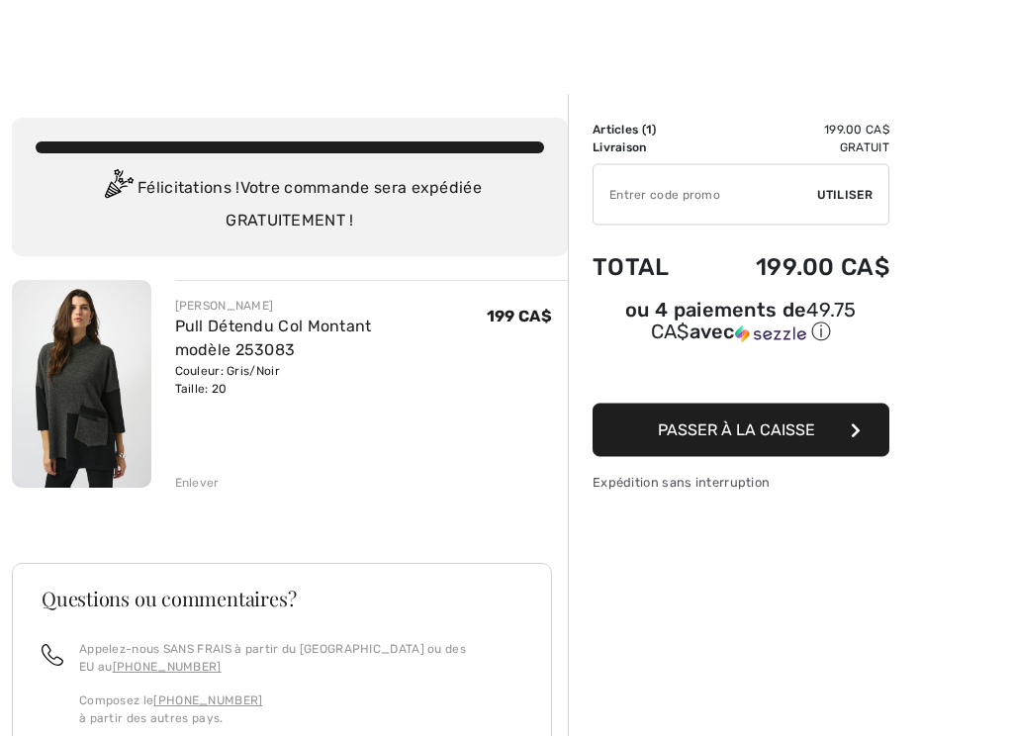
scroll to position [5, 0]
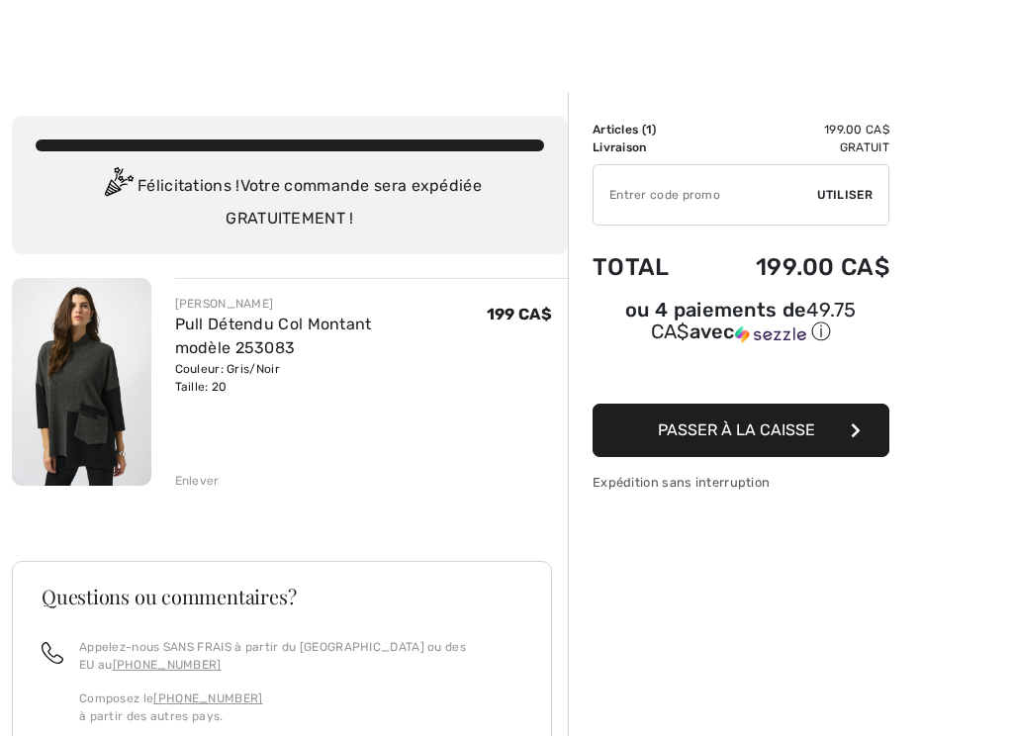
click at [802, 439] on span "Passer à la caisse" at bounding box center [736, 429] width 157 height 19
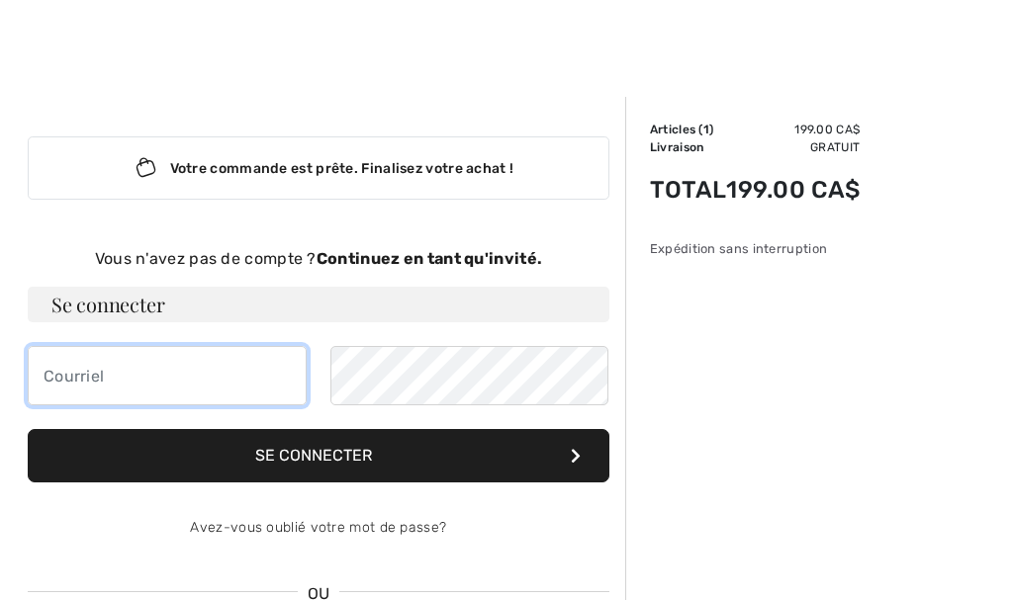
click at [76, 365] on input "email" at bounding box center [167, 375] width 279 height 59
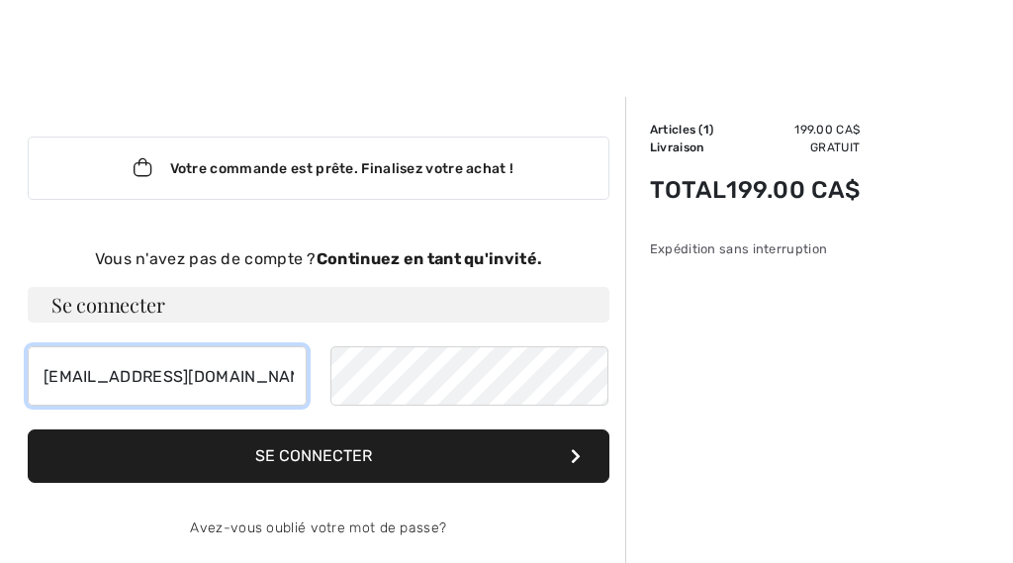
type input "niquetm@videotron.ca"
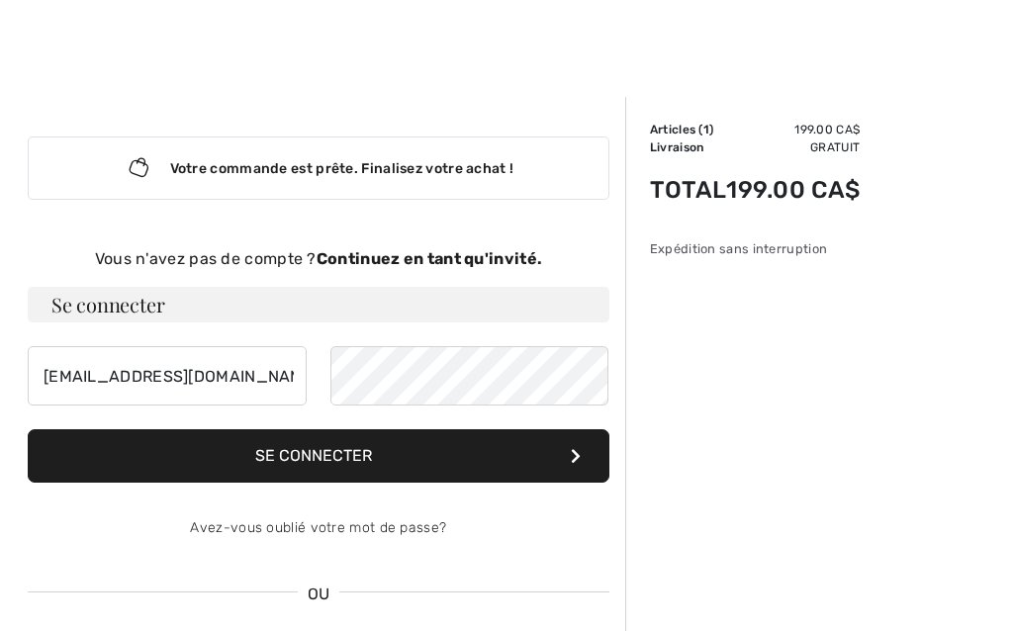
click at [349, 460] on button "Se connecter" at bounding box center [318, 455] width 581 height 53
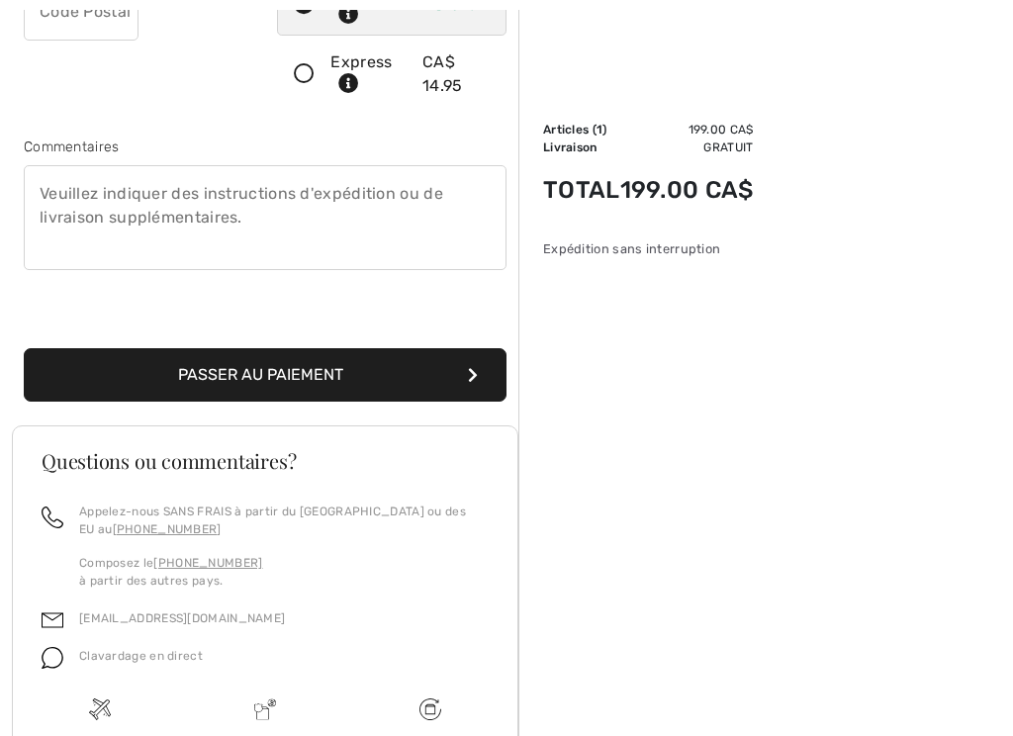
scroll to position [504, 0]
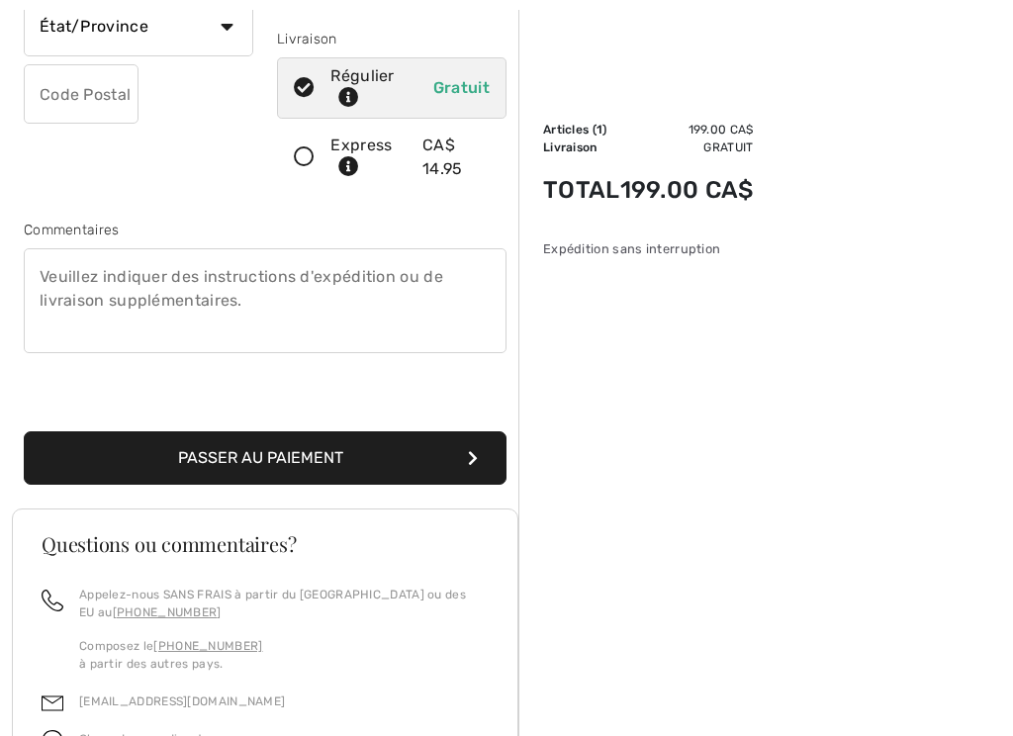
click at [357, 453] on button "Passer au paiement" at bounding box center [265, 457] width 483 height 53
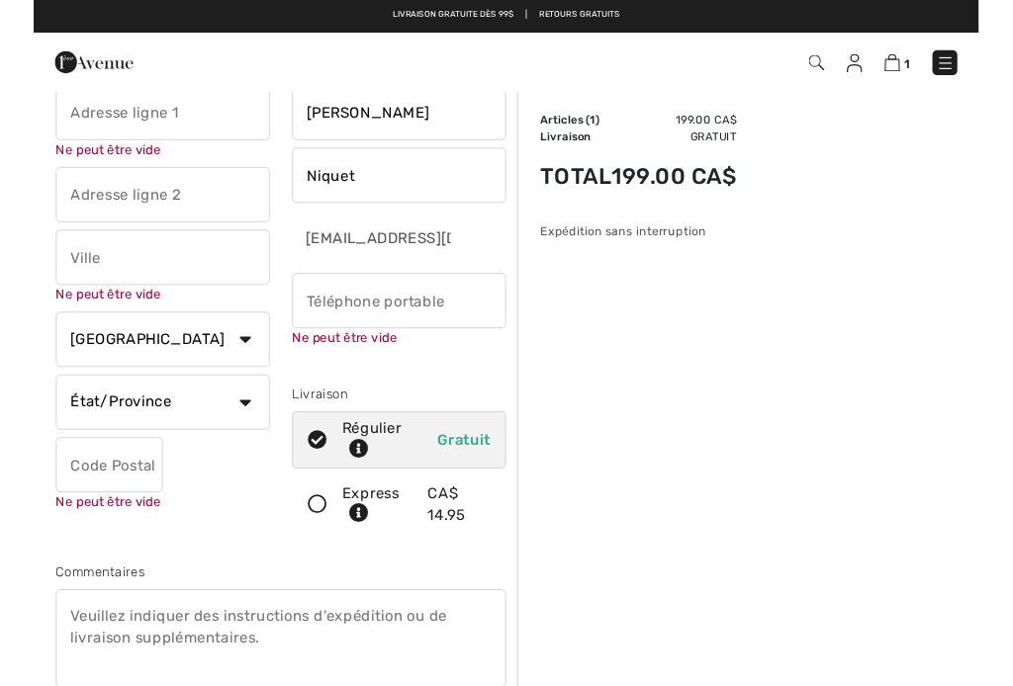
scroll to position [7, 0]
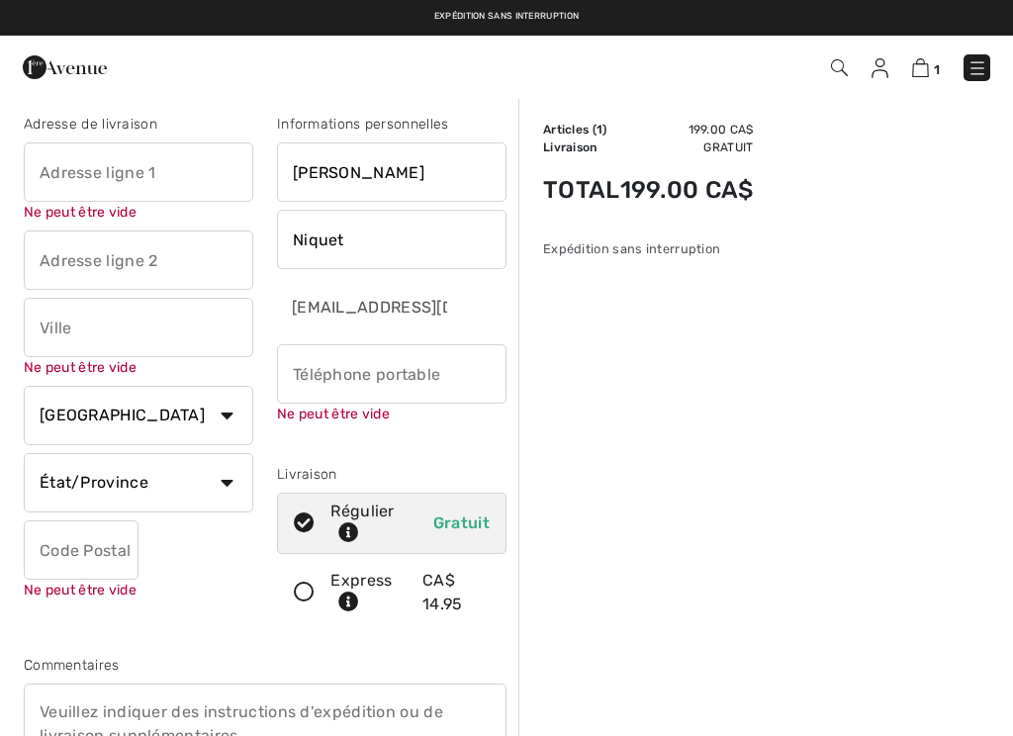
click at [63, 161] on input "text" at bounding box center [138, 171] width 229 height 59
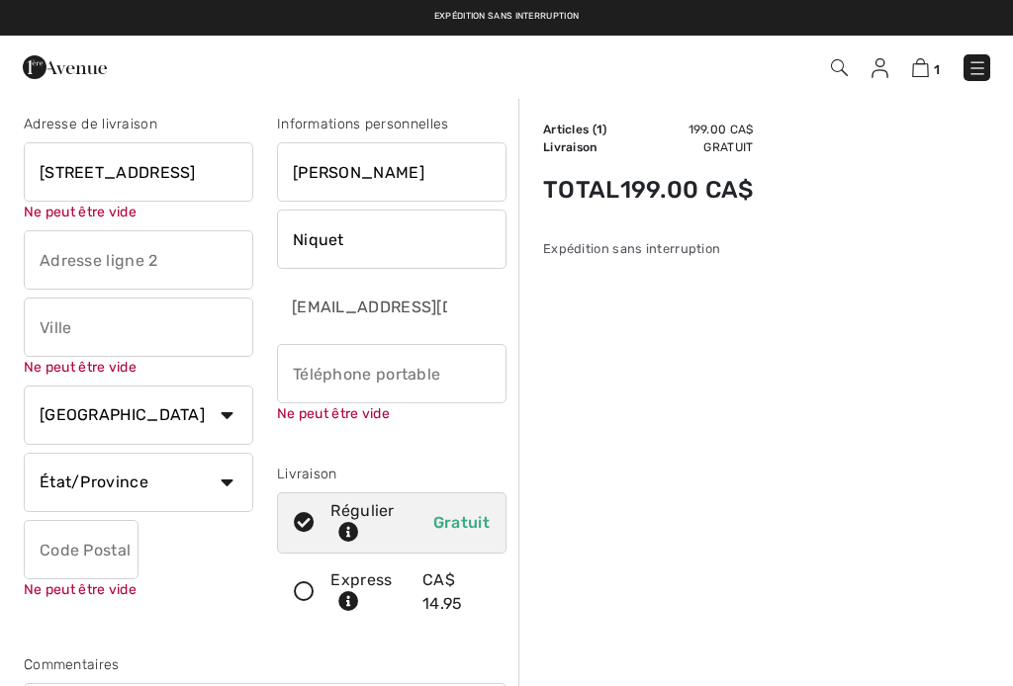
type input "104 rue Boulianne"
click at [75, 322] on input "text" at bounding box center [138, 327] width 229 height 59
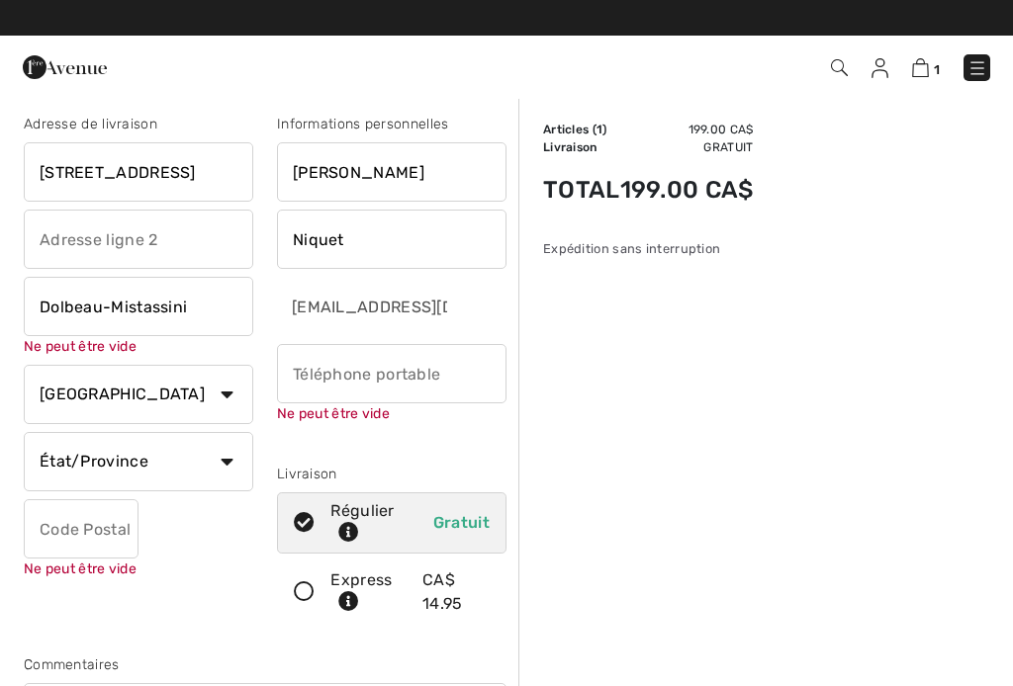
type input "Dolbeau-Mistassini"
click at [228, 456] on select "État/Province Alberta Colombie-Britannique Ile-du-Prince-Edward Manitoba Nouvea…" at bounding box center [138, 461] width 229 height 59
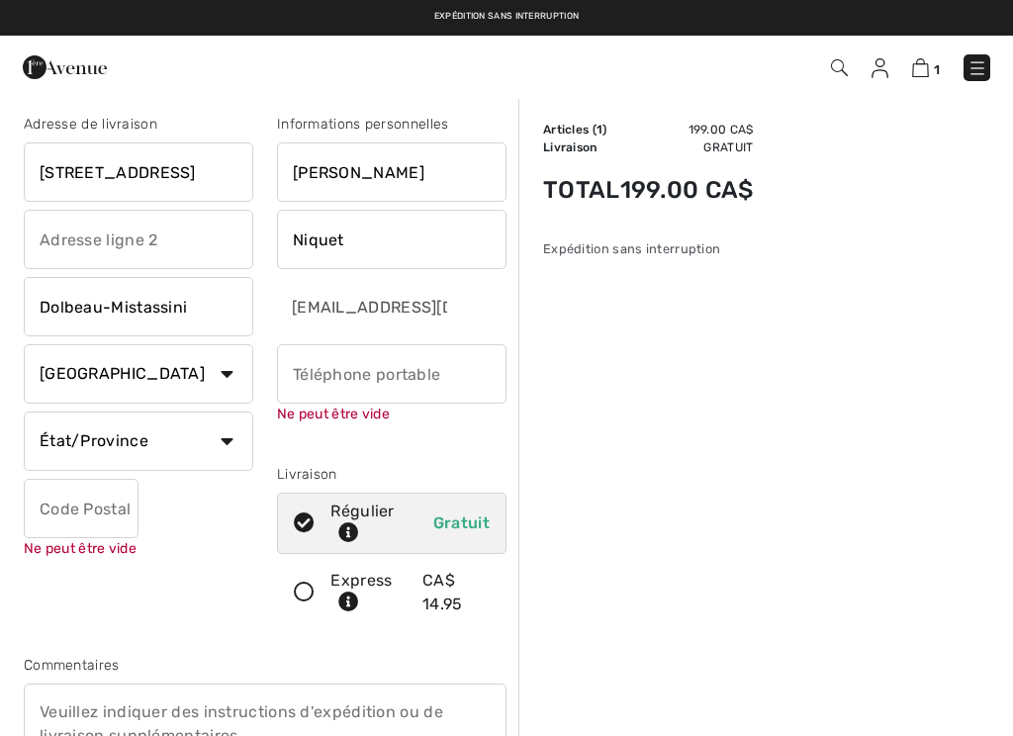
select select "QC"
click at [322, 370] on input "phone" at bounding box center [391, 373] width 229 height 59
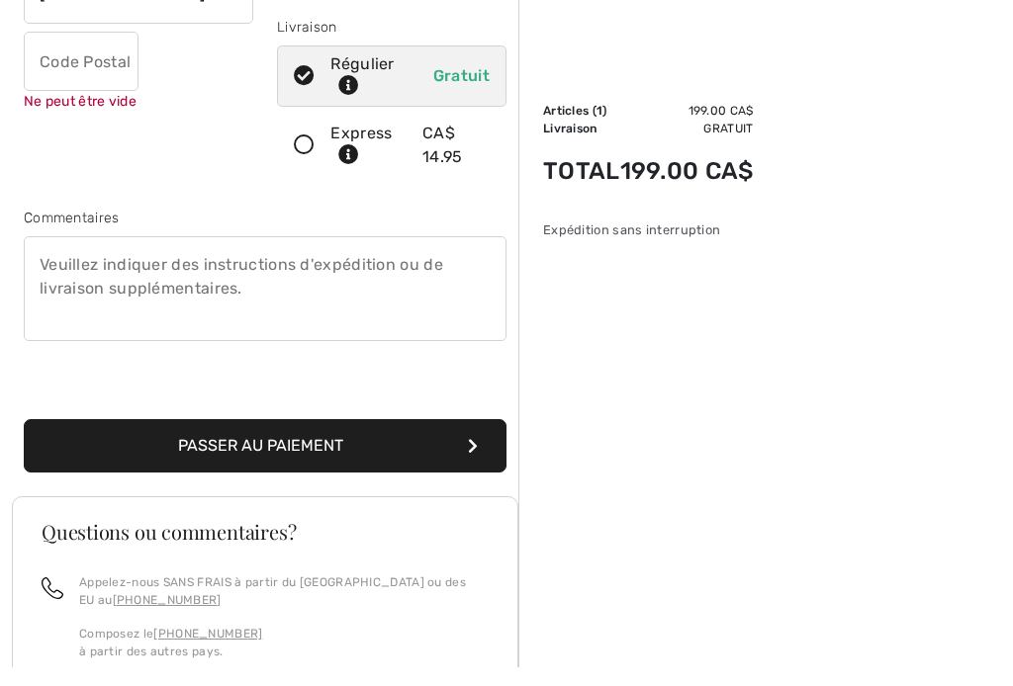
scroll to position [448, 0]
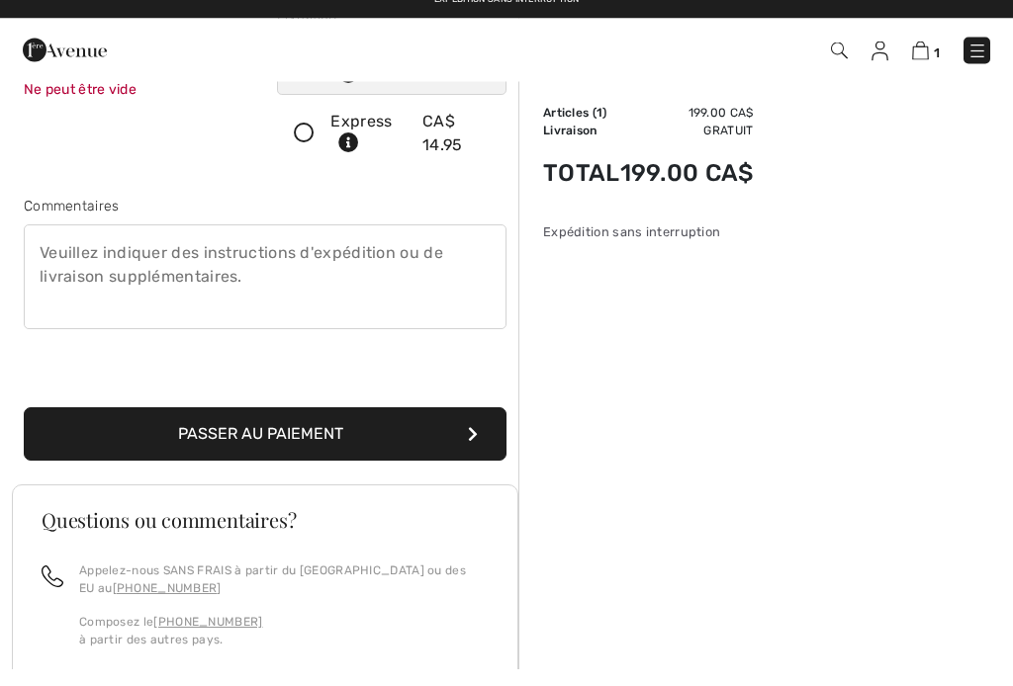
type input "4182762463"
click at [345, 431] on button "Passer au paiement" at bounding box center [265, 451] width 483 height 53
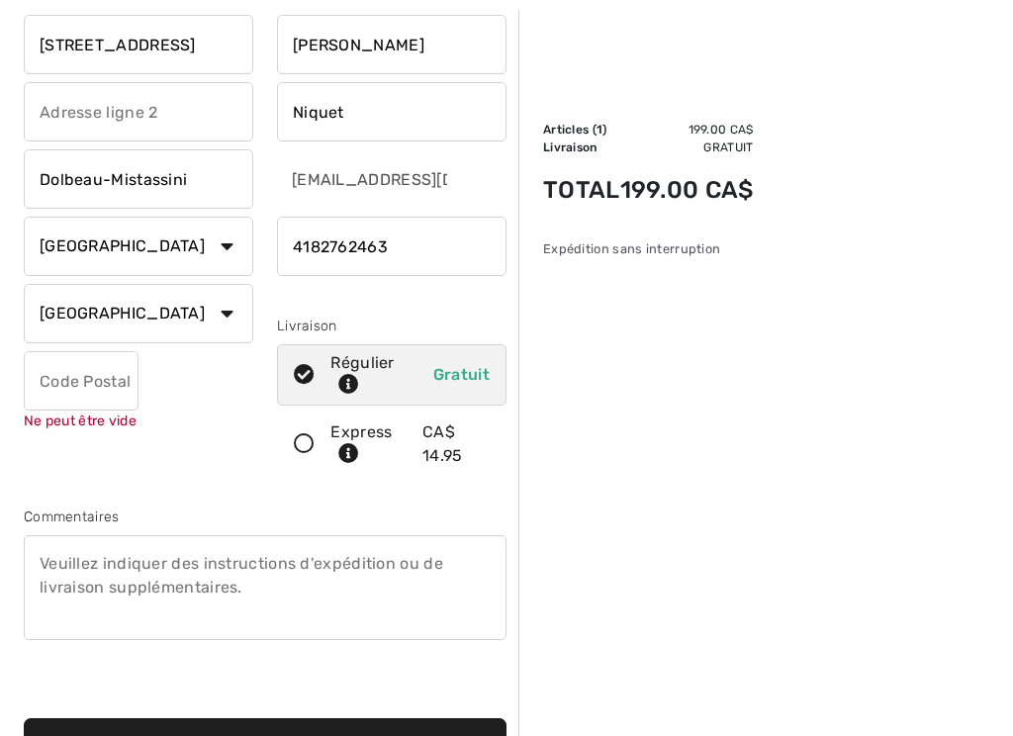
scroll to position [146, 0]
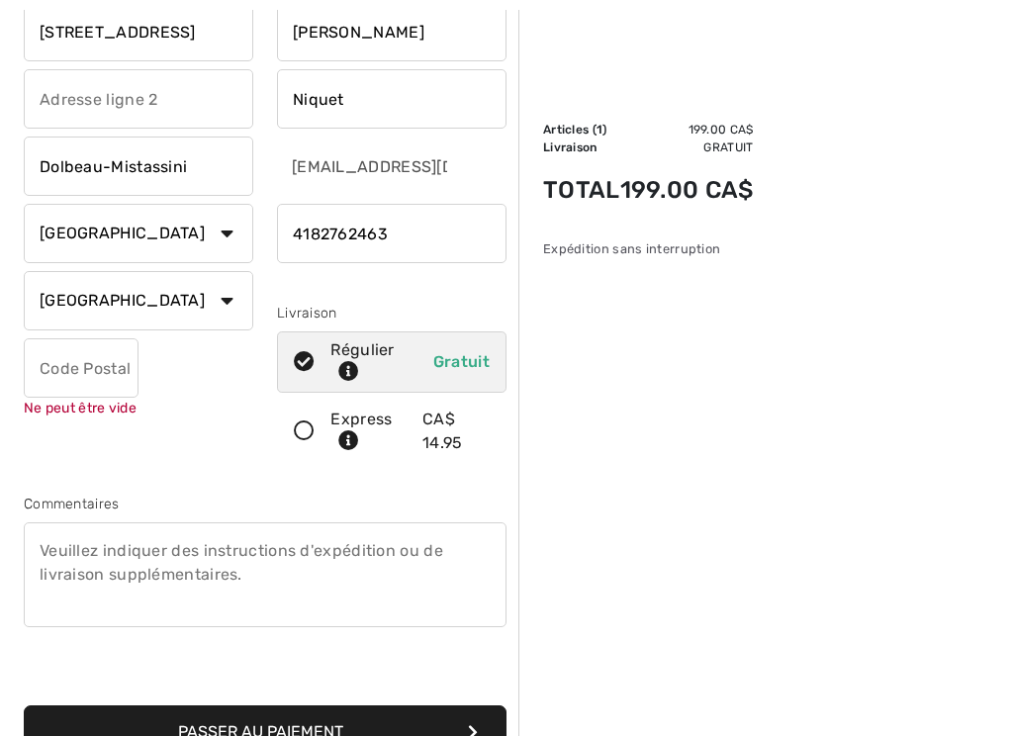
click at [52, 370] on input "text" at bounding box center [81, 367] width 115 height 59
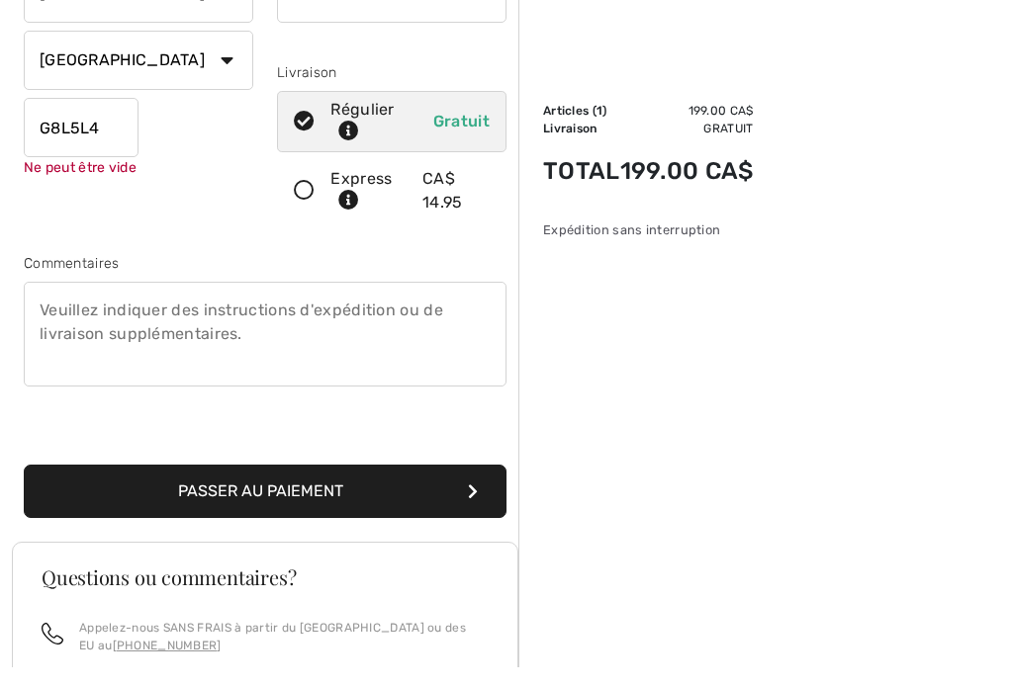
scroll to position [371, 0]
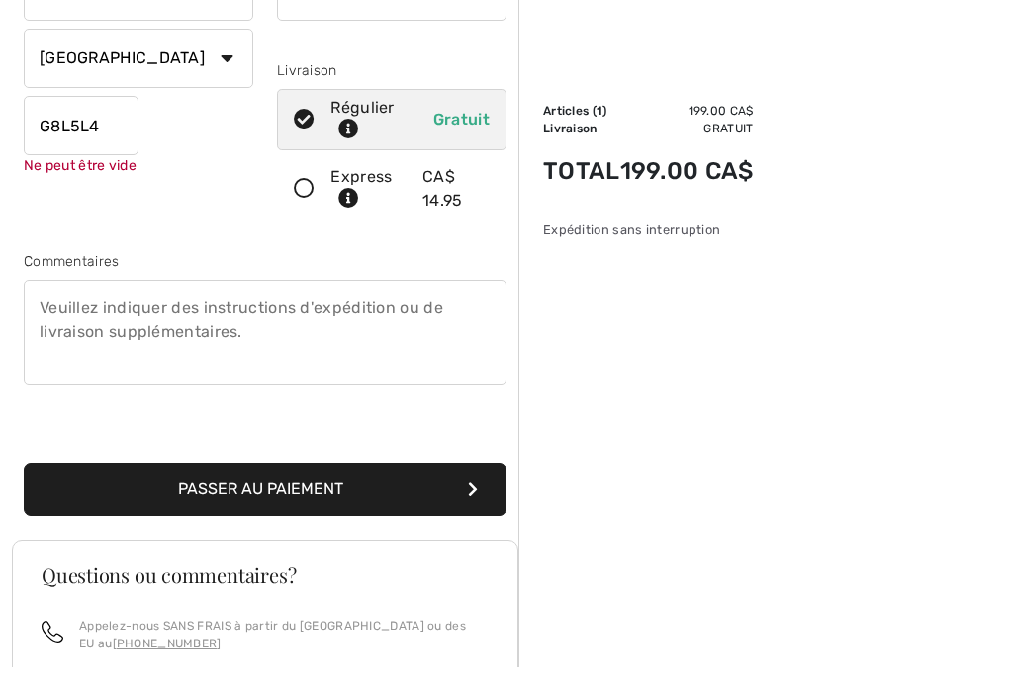
type input "G8L5L4"
click at [322, 489] on button "Passer au paiement" at bounding box center [265, 508] width 483 height 53
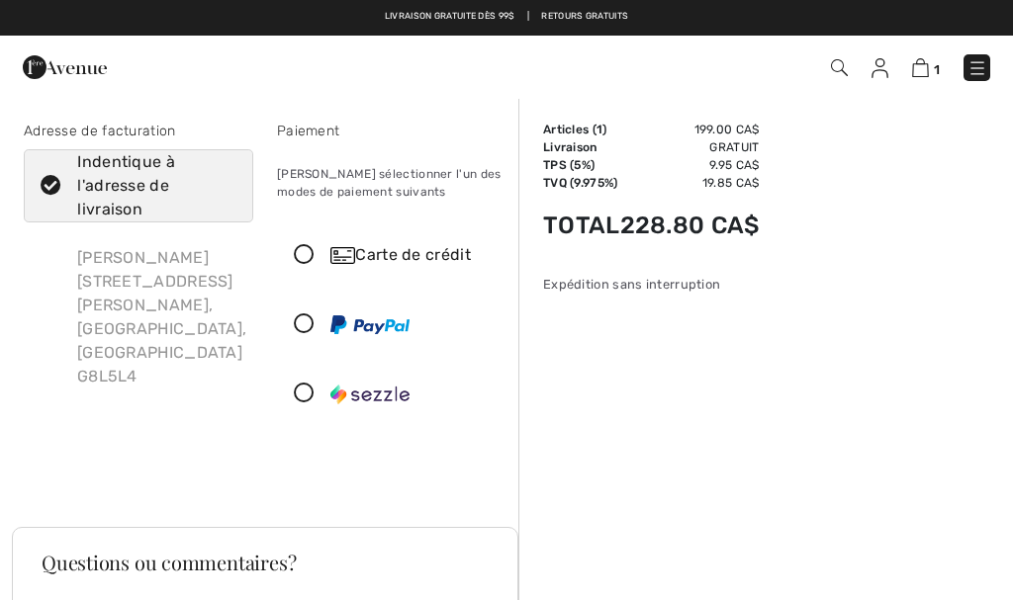
click at [57, 182] on icon at bounding box center [51, 186] width 52 height 21
click at [223, 182] on input "Indentique à l'adresse de livraison" at bounding box center [229, 185] width 13 height 59
checkbox input "false"
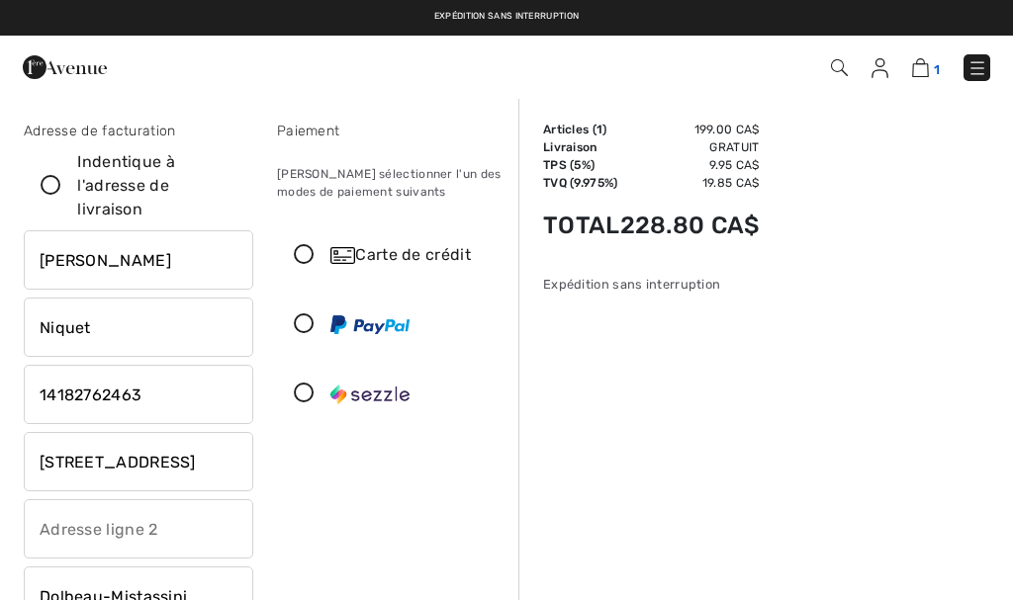
click at [928, 63] on img at bounding box center [920, 67] width 17 height 19
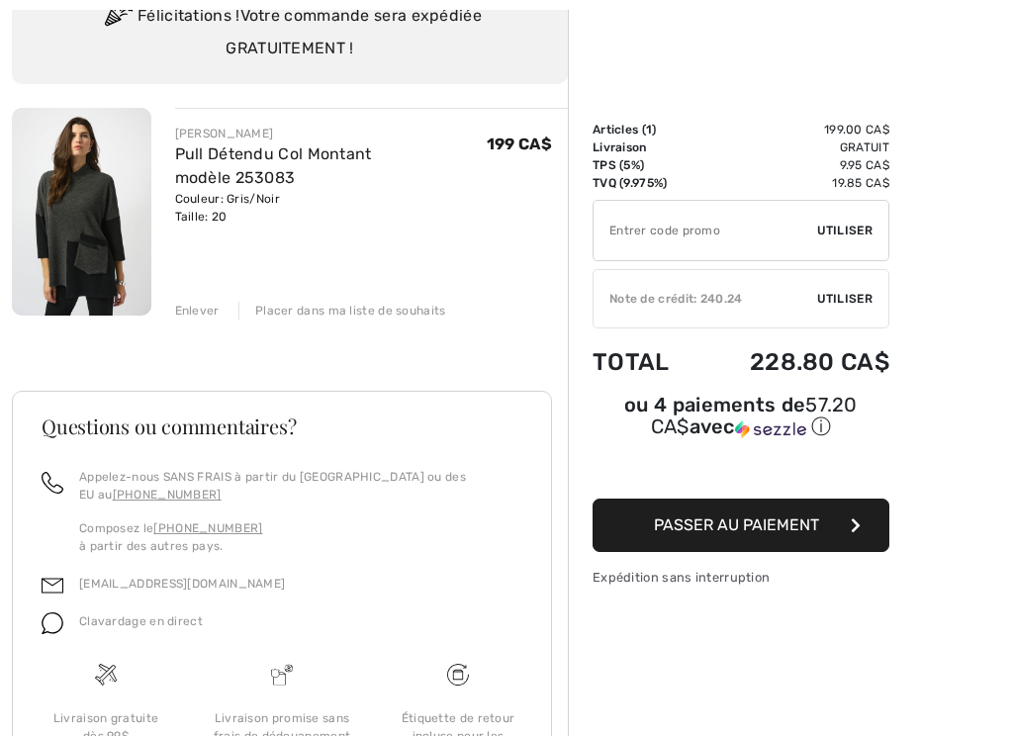
scroll to position [191, 0]
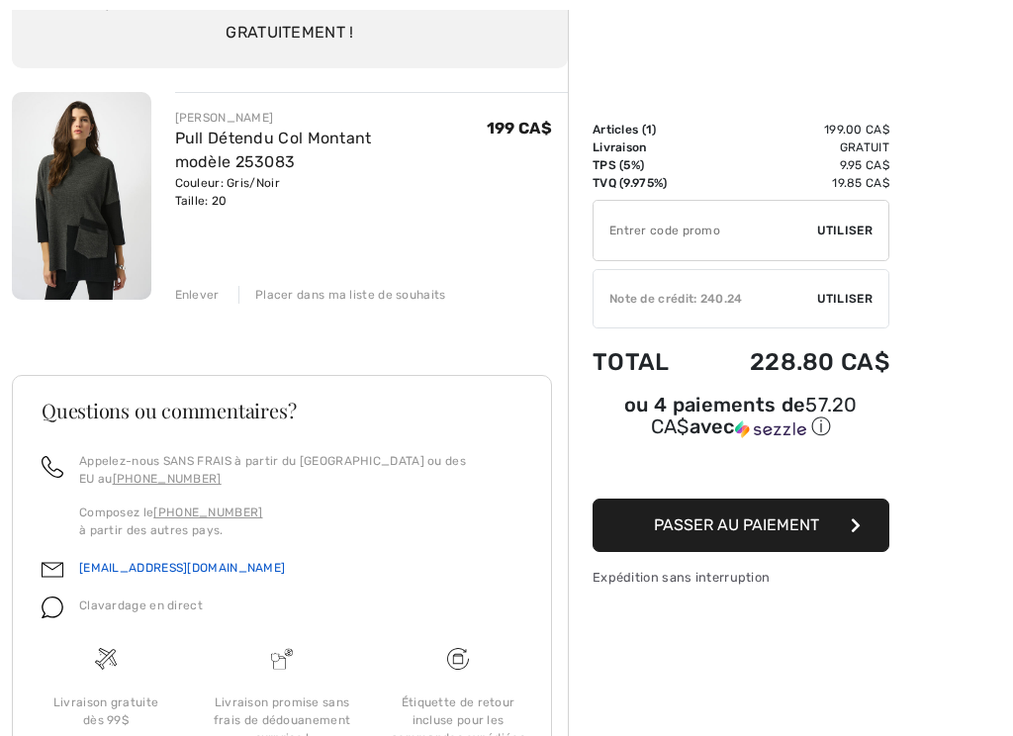
click at [156, 564] on link "[EMAIL_ADDRESS][DOMAIN_NAME]" at bounding box center [182, 568] width 206 height 14
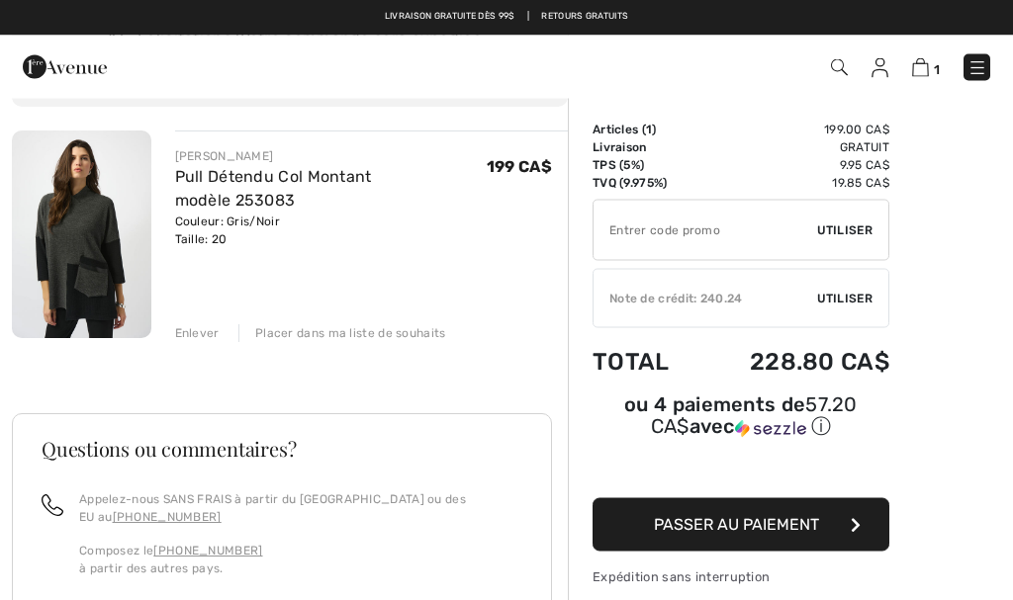
scroll to position [0, 0]
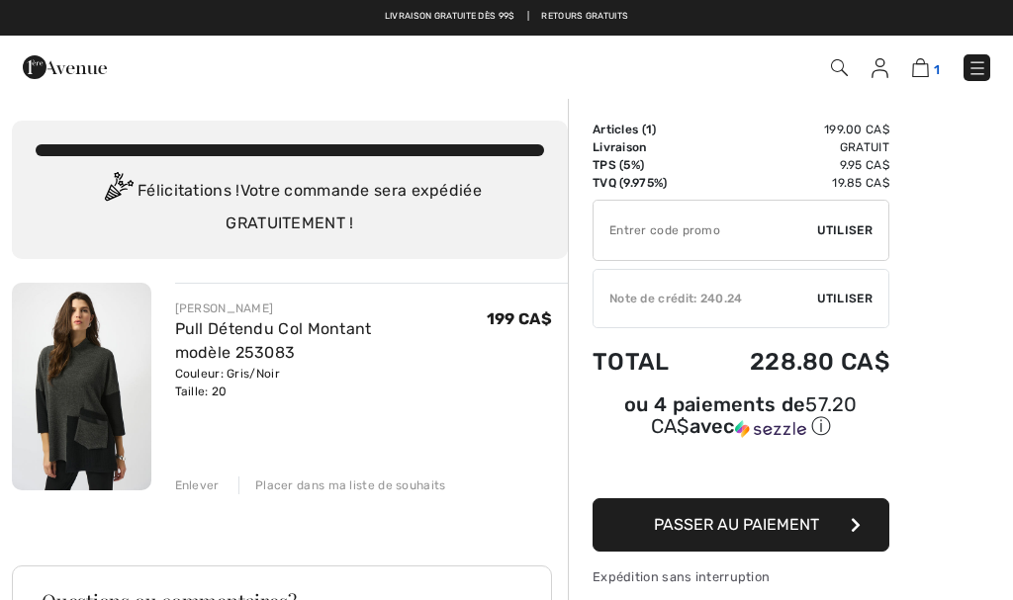
click at [929, 66] on img at bounding box center [920, 67] width 17 height 19
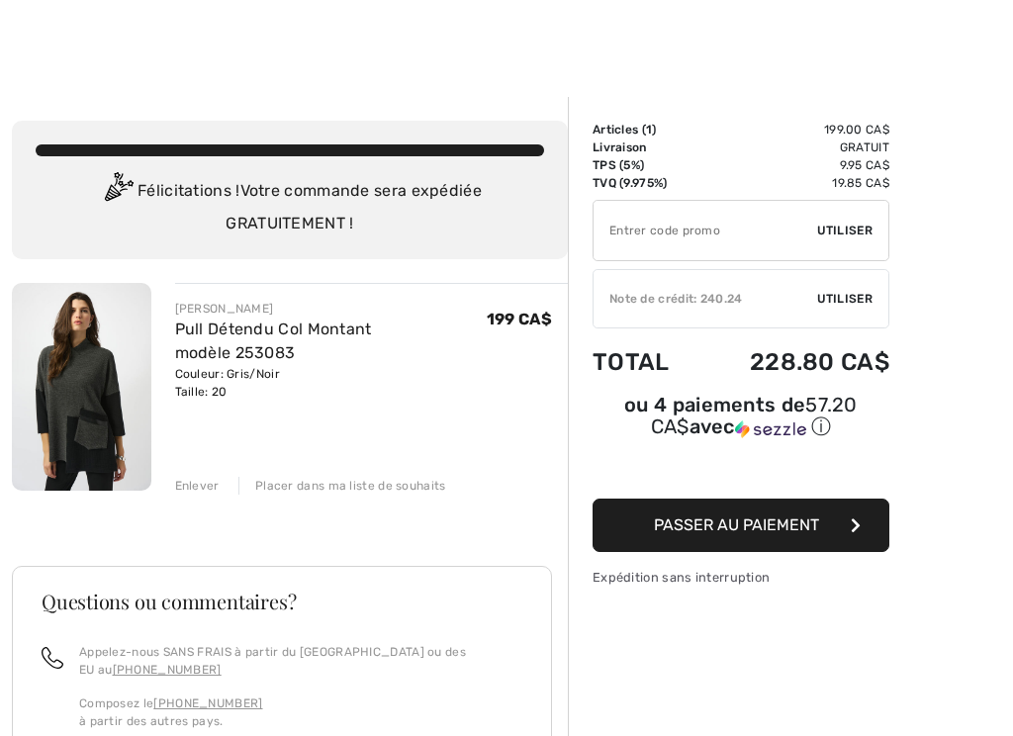
click at [848, 300] on span "Utiliser" at bounding box center [844, 299] width 55 height 18
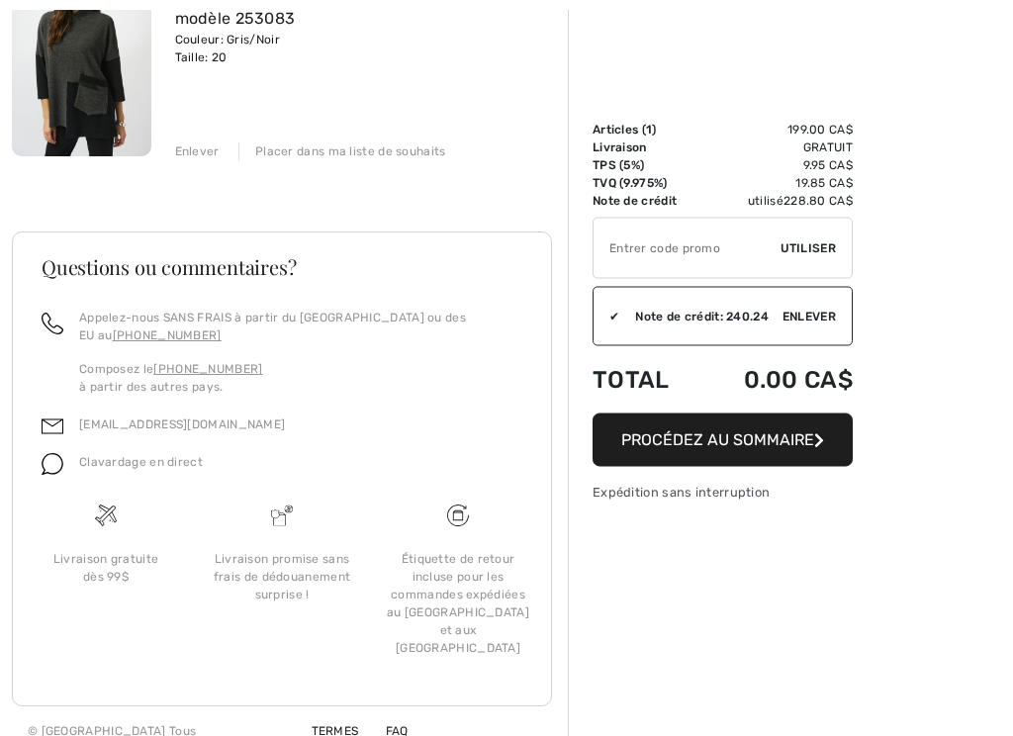
scroll to position [334, 0]
click at [730, 441] on span "Procédez au sommaire" at bounding box center [717, 439] width 193 height 19
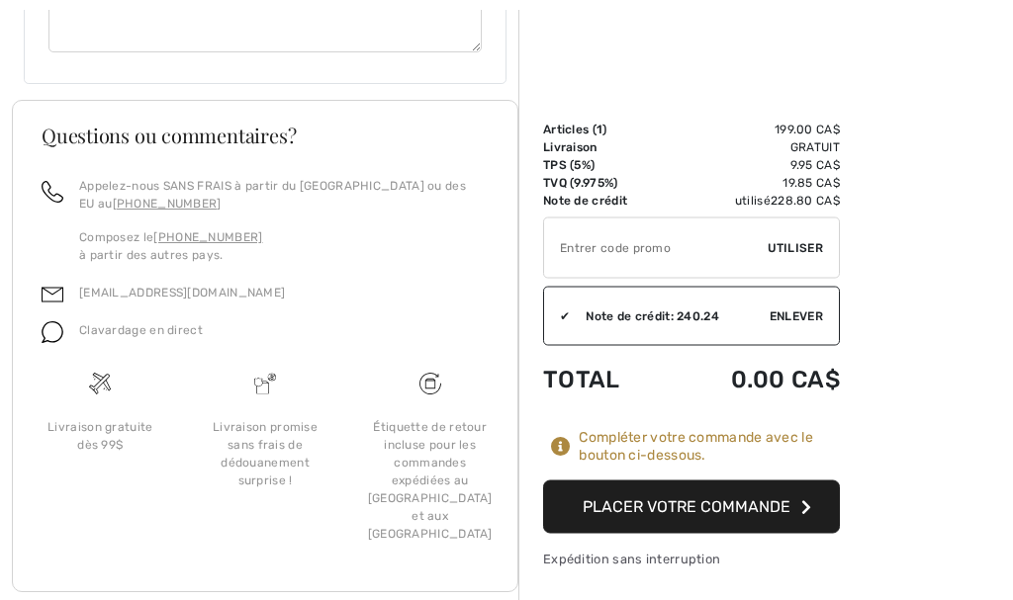
scroll to position [1102, 0]
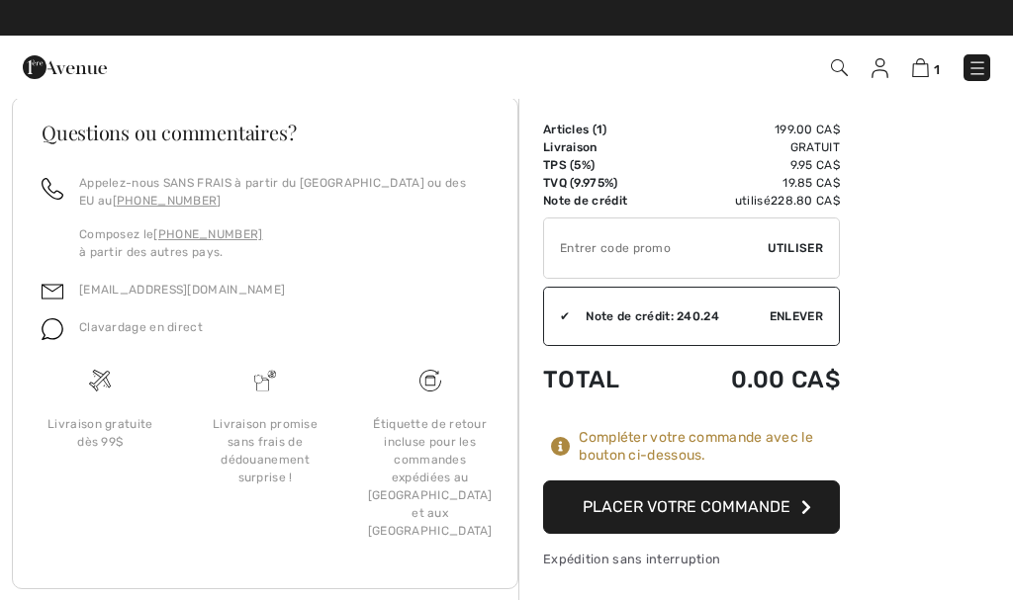
click at [729, 512] on button "Placer votre commande" at bounding box center [691, 507] width 297 height 53
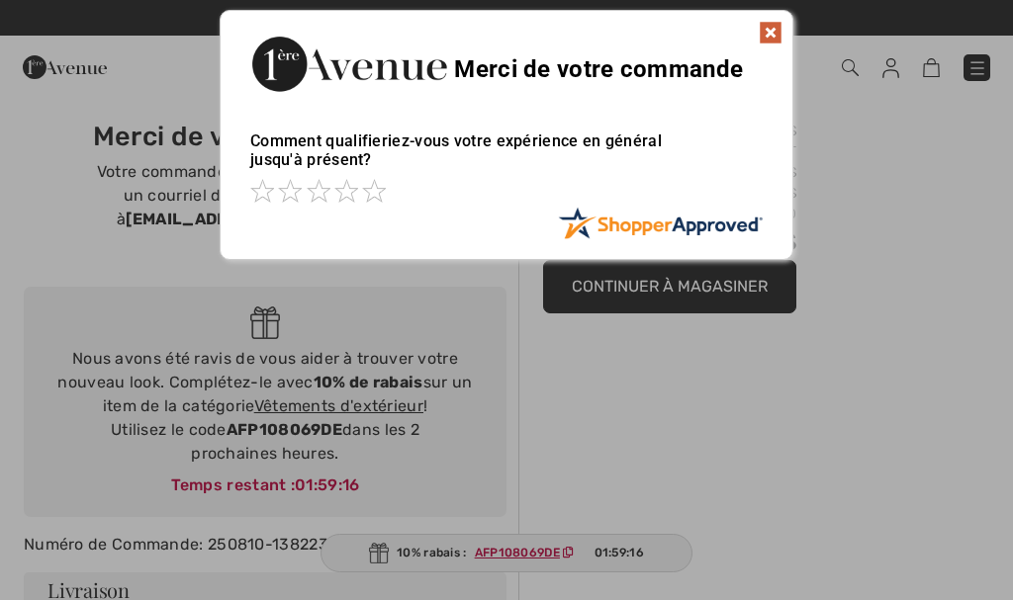
click at [776, 35] on img at bounding box center [770, 33] width 24 height 24
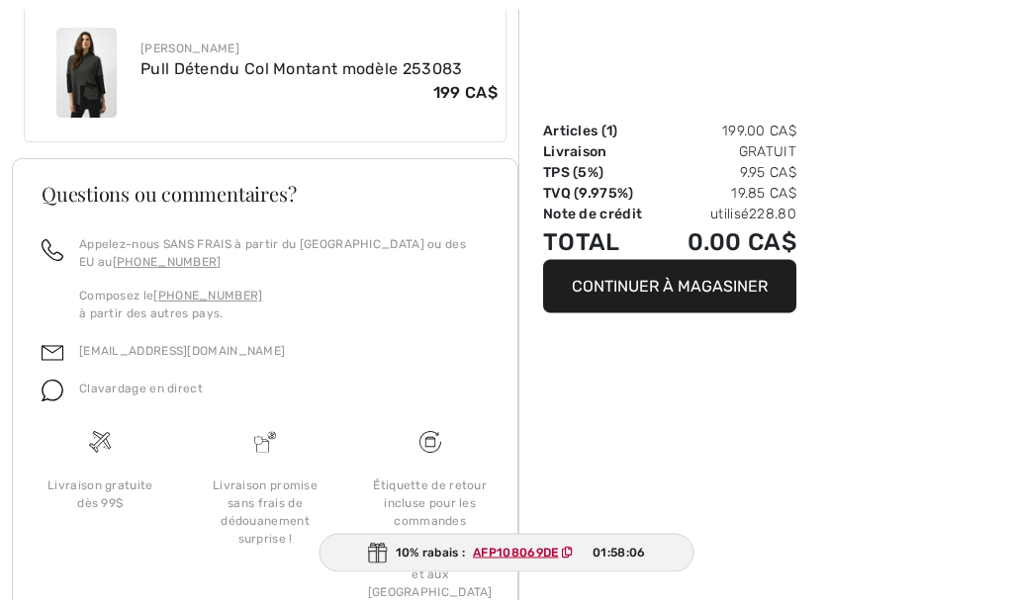
scroll to position [948, 0]
